Goal: Book appointment/travel/reservation

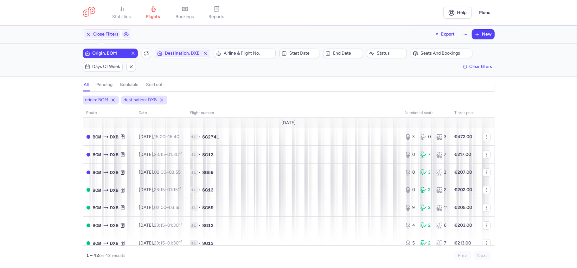
scroll to position [64, 0]
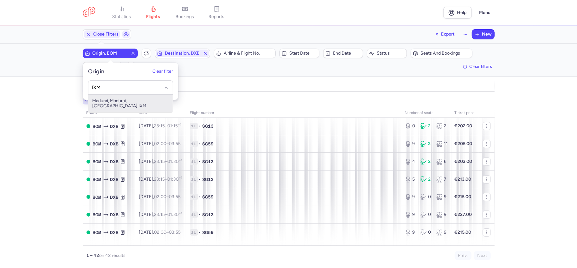
click at [139, 100] on span "Madurai, Madurai, [GEOGRAPHIC_DATA] IXM" at bounding box center [130, 103] width 84 height 18
type input "IXM"
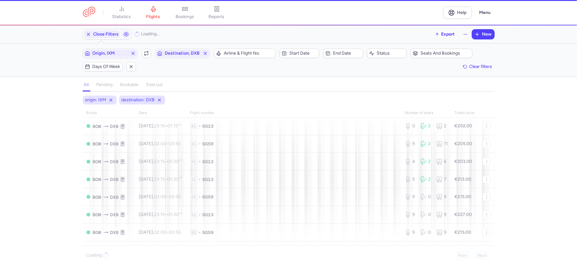
click at [188, 59] on div "Origin, IXM Include return Destination, DXB" at bounding box center [146, 53] width 131 height 13
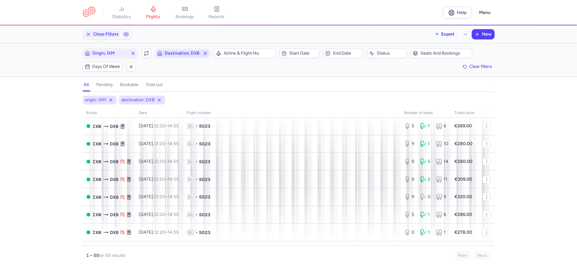
click at [191, 55] on span "Destination, DXB" at bounding box center [183, 53] width 36 height 5
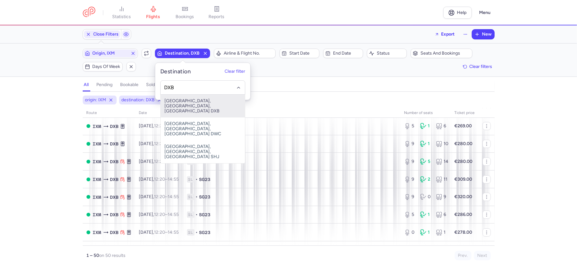
click at [193, 99] on span "[GEOGRAPHIC_DATA], [GEOGRAPHIC_DATA], [GEOGRAPHIC_DATA] DXB" at bounding box center [203, 105] width 84 height 23
type input "DXB"
